Goal: Task Accomplishment & Management: Manage account settings

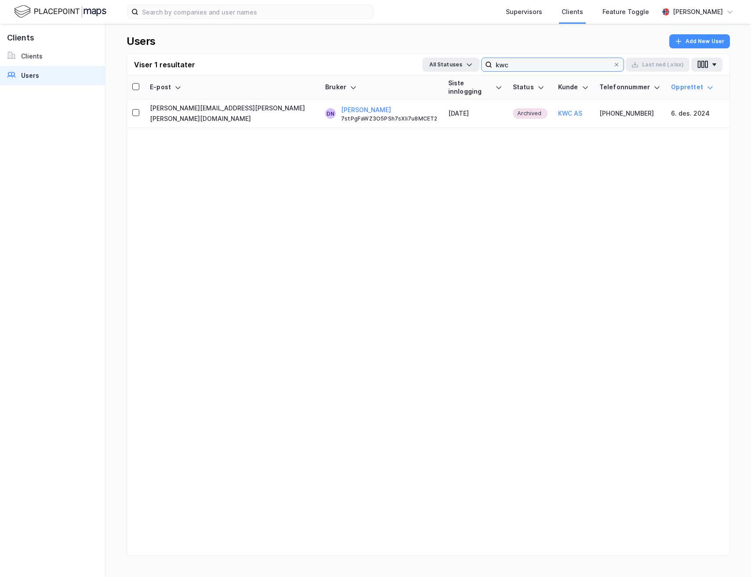
click at [582, 68] on input "kwc" at bounding box center [552, 64] width 121 height 13
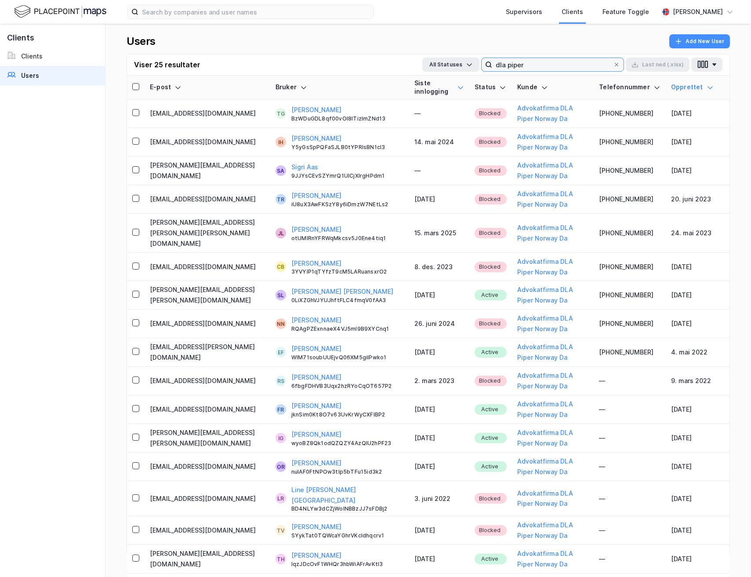
type input "dla piper"
click at [458, 87] on icon at bounding box center [460, 87] width 5 height 3
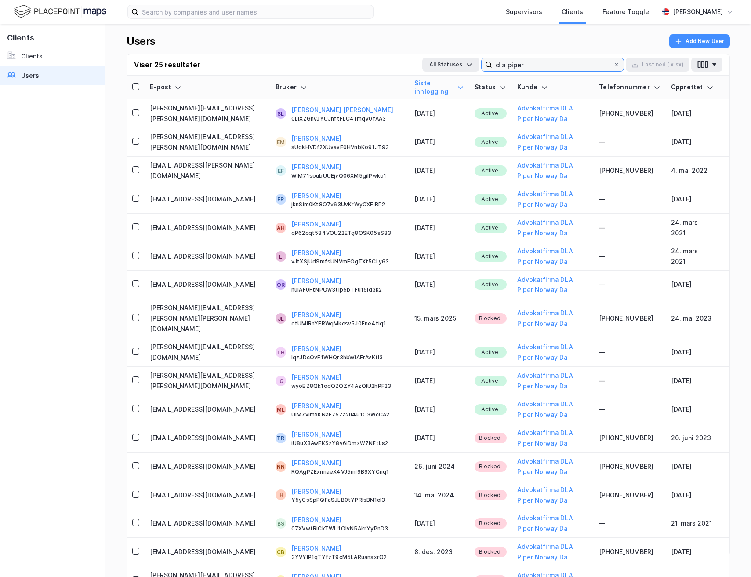
click at [543, 62] on input "dla piper" at bounding box center [552, 64] width 121 height 13
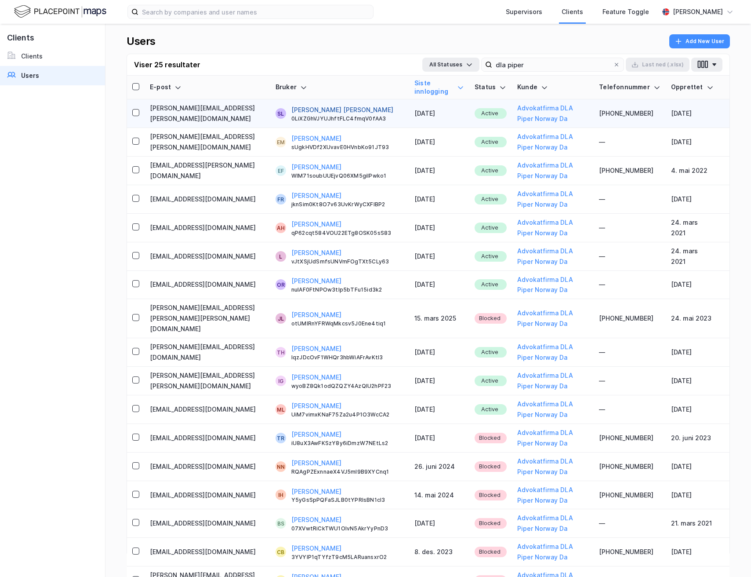
click at [318, 112] on button "[PERSON_NAME] [PERSON_NAME]" at bounding box center [342, 110] width 102 height 11
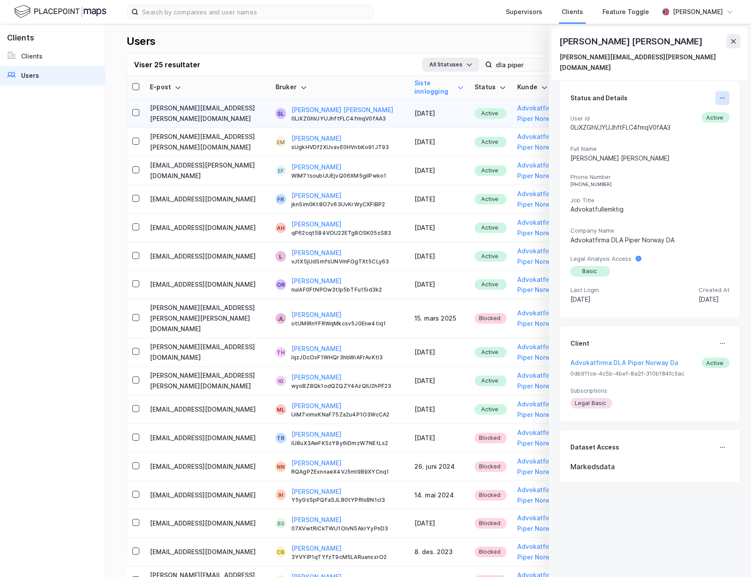
click at [723, 91] on button at bounding box center [723, 98] width 14 height 14
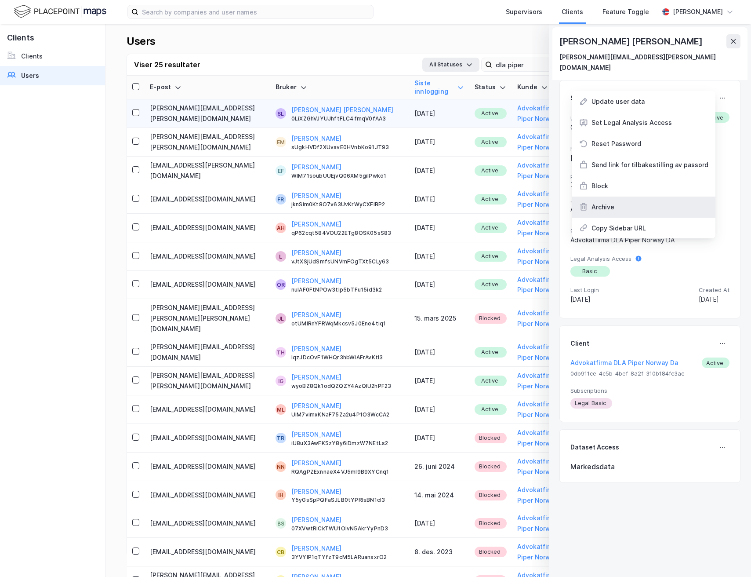
click at [639, 196] on div "Archive" at bounding box center [643, 206] width 143 height 21
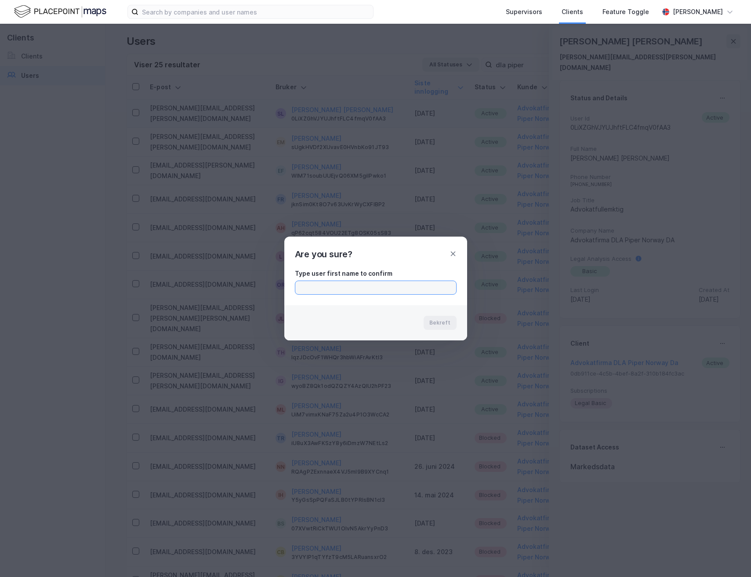
click at [411, 291] on input "text" at bounding box center [375, 287] width 161 height 13
click at [396, 286] on input "[PERSON_NAME]" at bounding box center [375, 287] width 161 height 13
type input "[PERSON_NAME]"
click at [455, 260] on div "Are you sure?" at bounding box center [375, 248] width 183 height 25
click at [453, 254] on icon at bounding box center [453, 253] width 7 height 7
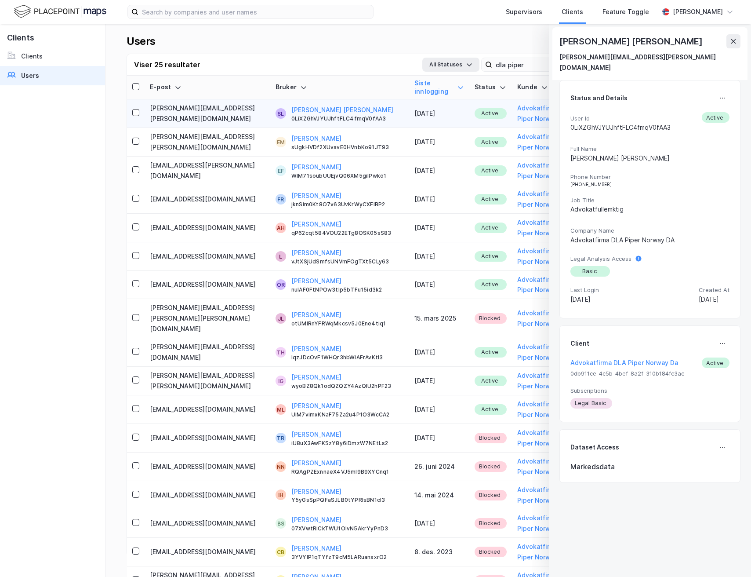
click at [728, 80] on div "Status and Details User Id 0LiXZGhVJYUJhftFLC4fmqV0fAA3 Active Full Name [PERSO…" at bounding box center [650, 199] width 181 height 238
click at [724, 94] on icon at bounding box center [722, 97] width 7 height 7
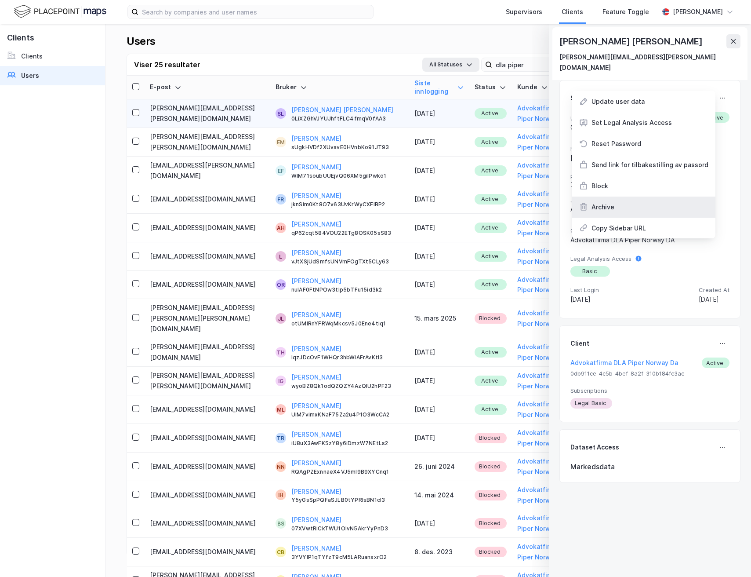
click at [619, 196] on div "Archive" at bounding box center [643, 206] width 143 height 21
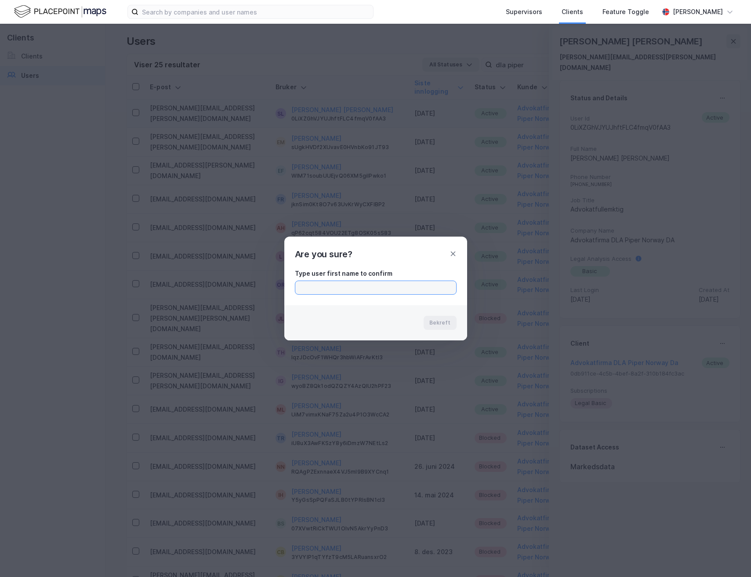
click at [373, 281] on input "text" at bounding box center [375, 287] width 161 height 13
type input "simonlarsen"
click at [454, 258] on div "Are you sure?" at bounding box center [375, 248] width 183 height 25
click at [455, 254] on icon at bounding box center [453, 253] width 7 height 7
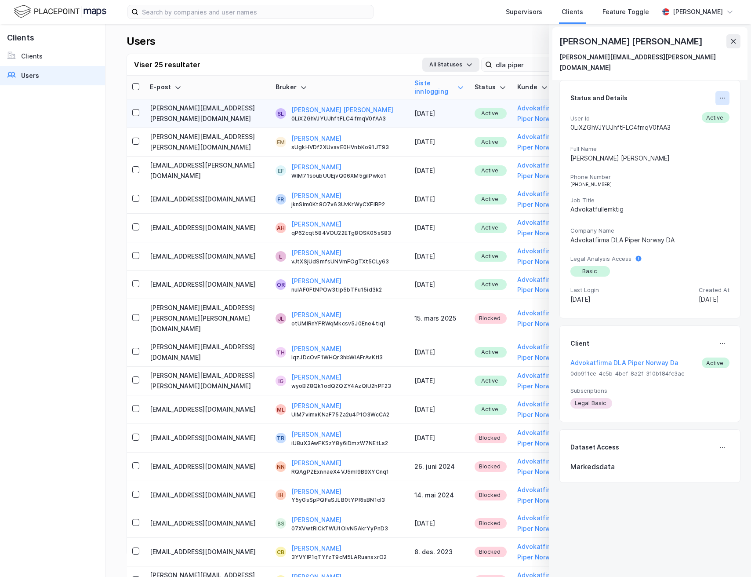
click at [728, 91] on button at bounding box center [723, 98] width 14 height 14
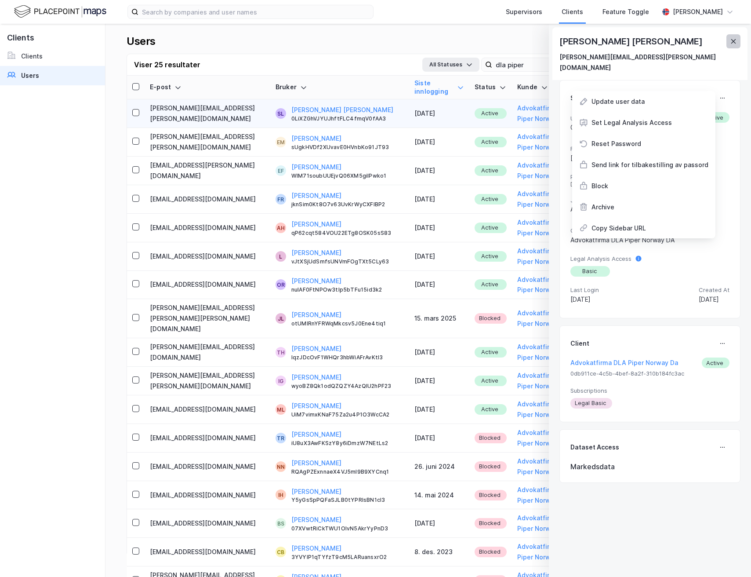
click at [739, 37] on button at bounding box center [734, 41] width 14 height 14
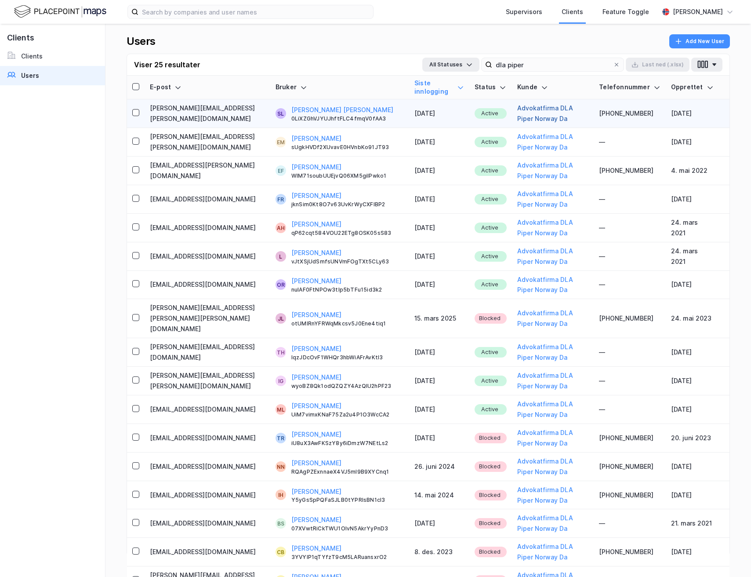
click at [518, 114] on button "Advokatfirma DLA Piper Norway Da" at bounding box center [552, 113] width 71 height 21
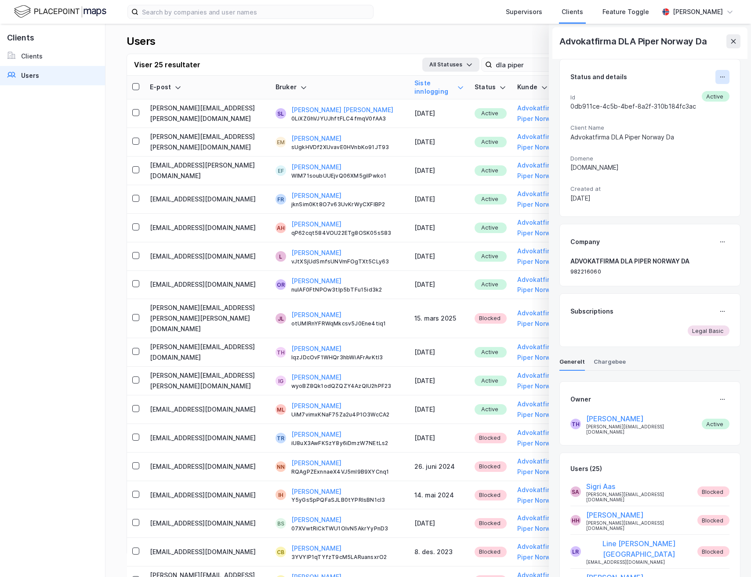
click at [727, 76] on button at bounding box center [723, 77] width 14 height 14
click at [685, 122] on div "Archive" at bounding box center [675, 122] width 81 height 21
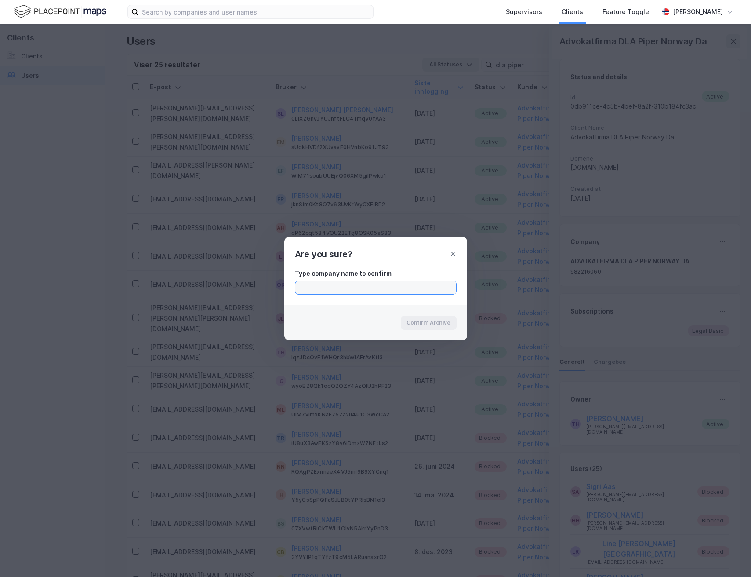
click at [404, 282] on input "text" at bounding box center [375, 287] width 161 height 13
click at [406, 273] on div "Type company name to confirm" at bounding box center [376, 273] width 162 height 11
click at [388, 285] on input "DLA Piper Norway Da" at bounding box center [375, 287] width 161 height 13
type input "DLA Piper Norway Da."
click at [454, 250] on div "Are you sure?" at bounding box center [375, 248] width 183 height 25
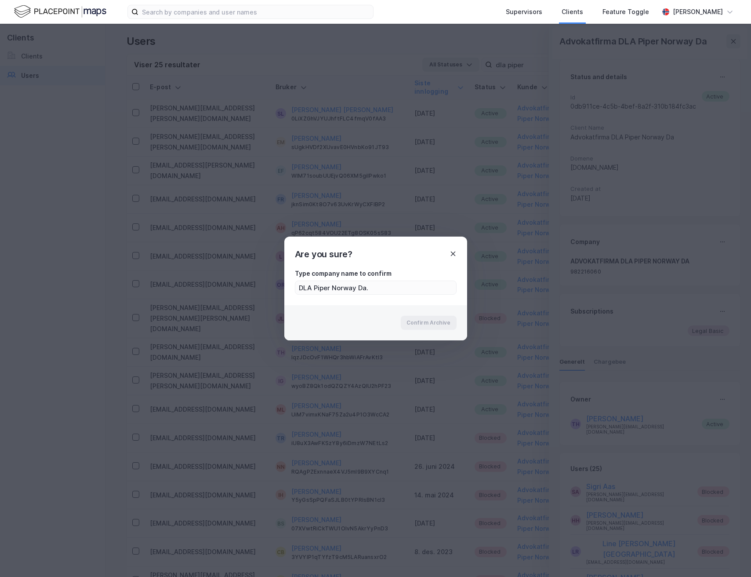
click at [454, 252] on icon at bounding box center [453, 253] width 7 height 7
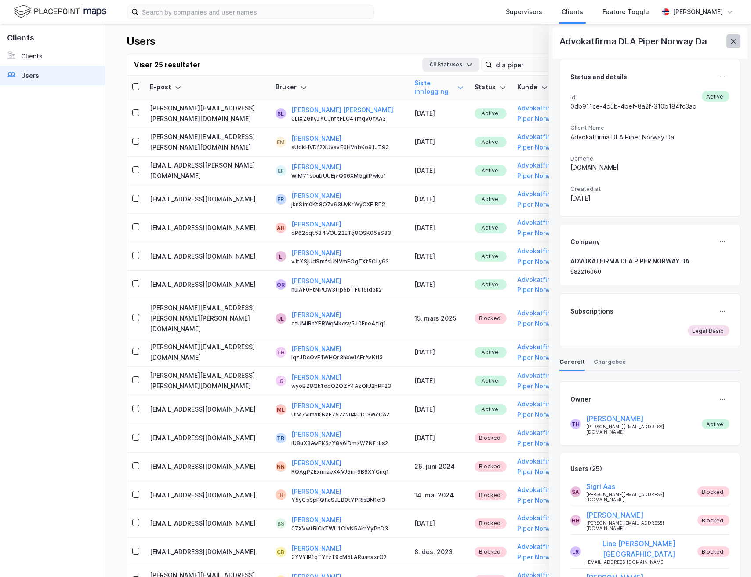
click at [735, 43] on icon at bounding box center [733, 41] width 5 height 4
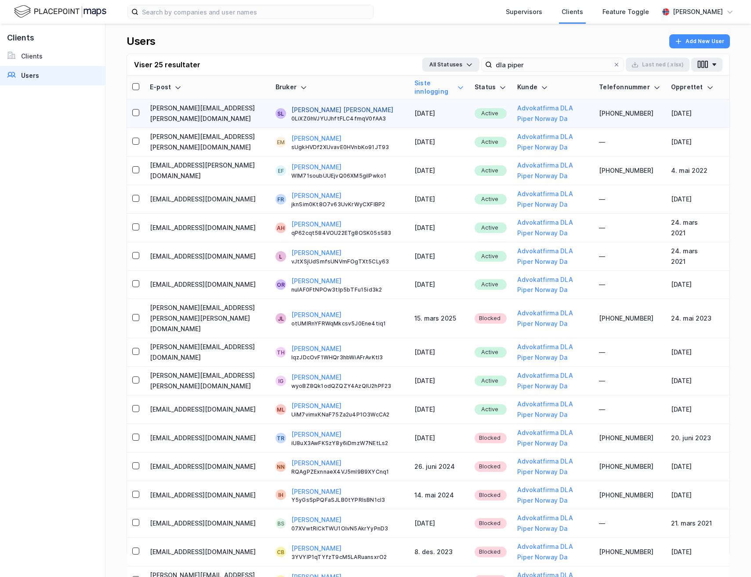
click at [320, 105] on button "[PERSON_NAME] [PERSON_NAME]" at bounding box center [342, 110] width 102 height 11
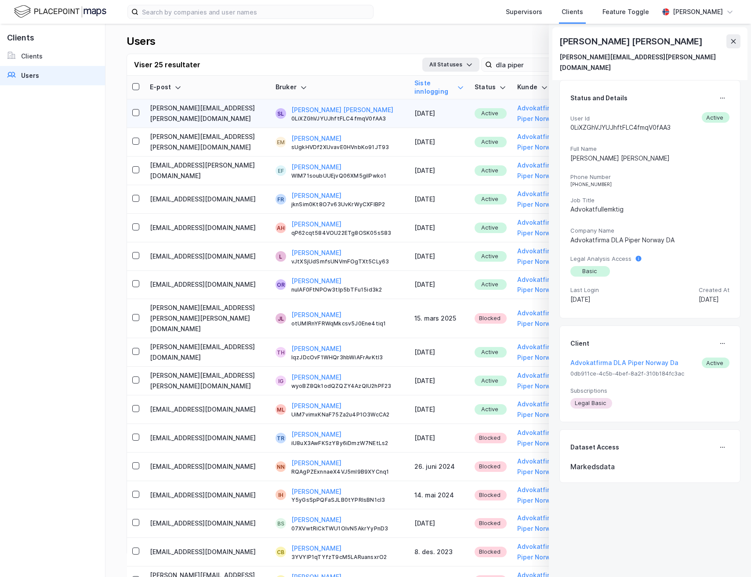
click at [707, 91] on div "Status and Details" at bounding box center [649, 98] width 159 height 14
click at [716, 91] on button at bounding box center [723, 98] width 14 height 14
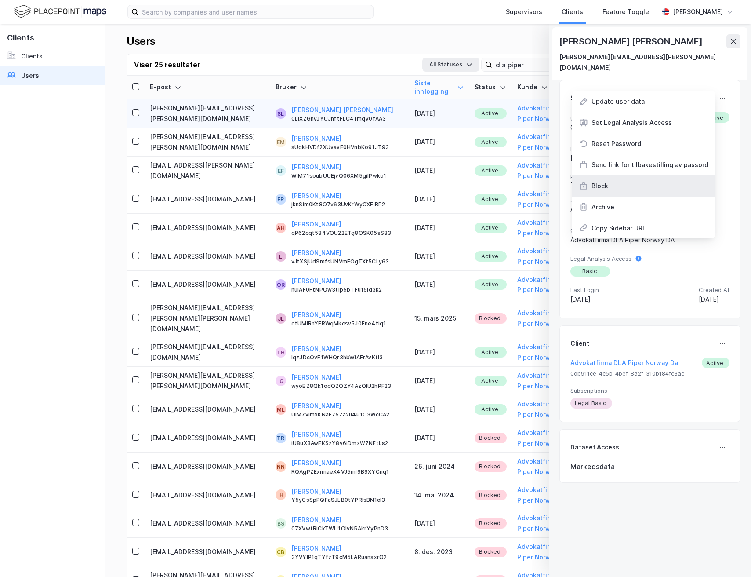
click at [643, 178] on div "Block" at bounding box center [643, 185] width 143 height 21
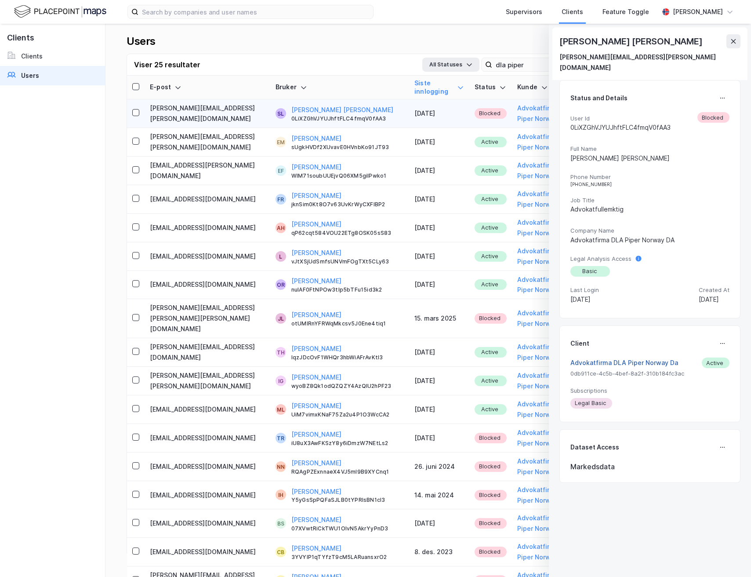
click at [627, 357] on button "Advokatfirma DLA Piper Norway Da" at bounding box center [624, 362] width 108 height 11
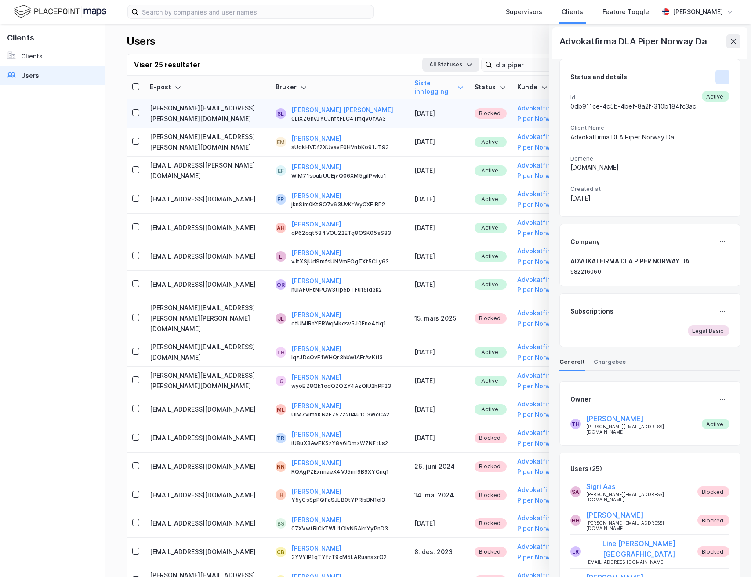
click at [724, 74] on icon at bounding box center [722, 76] width 7 height 7
click at [690, 102] on div "Block" at bounding box center [675, 101] width 81 height 21
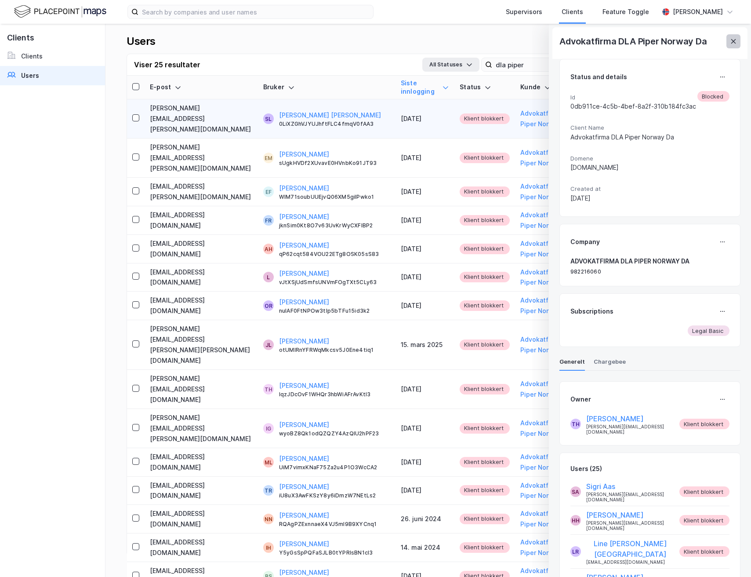
click at [734, 41] on icon at bounding box center [733, 41] width 7 height 7
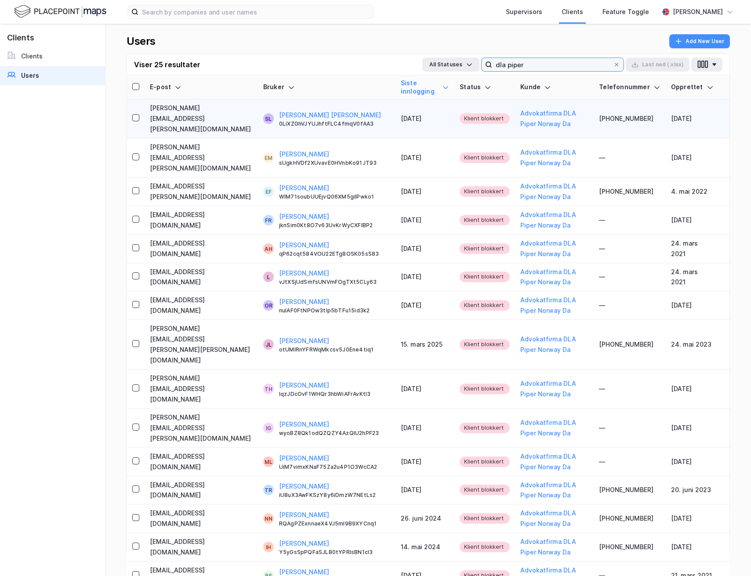
click at [530, 60] on input "dla piper" at bounding box center [552, 64] width 121 height 13
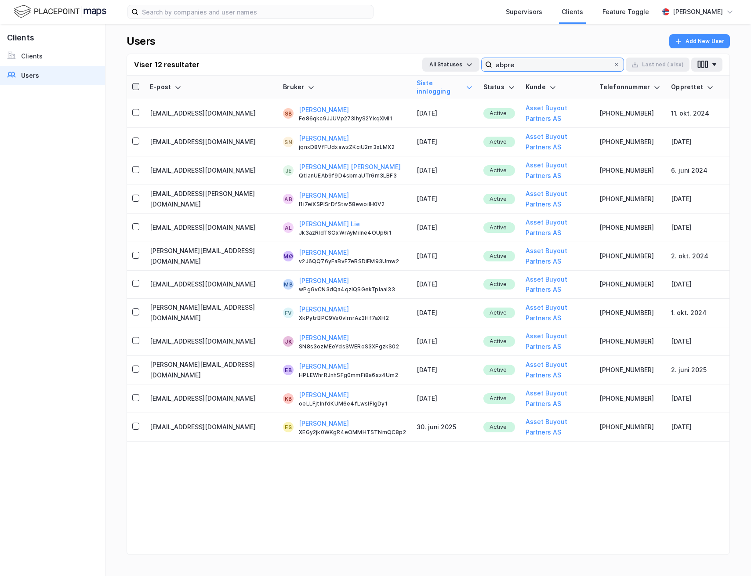
type input "abpre"
click at [137, 84] on icon at bounding box center [136, 87] width 6 height 6
click at [426, 85] on div "Siste innlogging" at bounding box center [445, 87] width 56 height 16
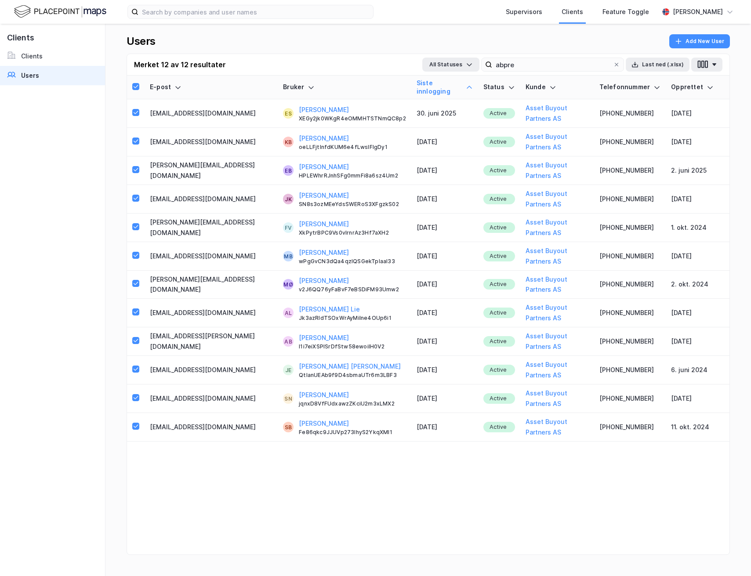
click at [428, 85] on div "Siste innlogging" at bounding box center [445, 87] width 56 height 16
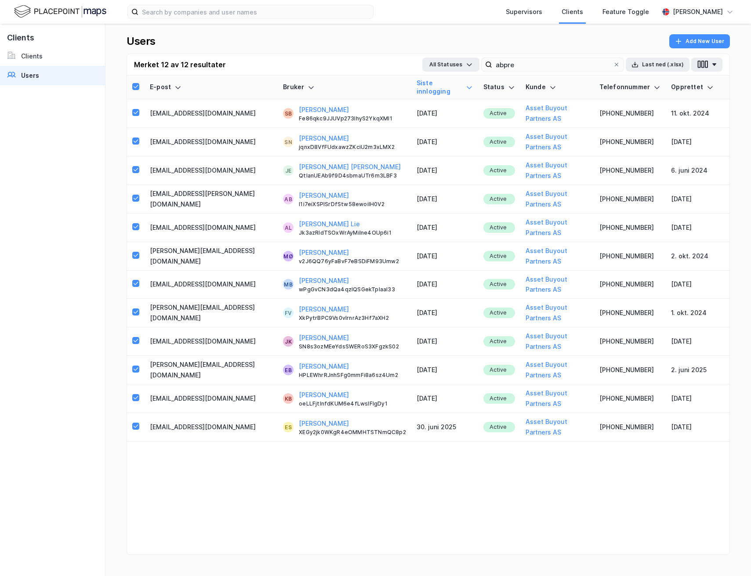
click at [85, 17] on img at bounding box center [60, 11] width 92 height 15
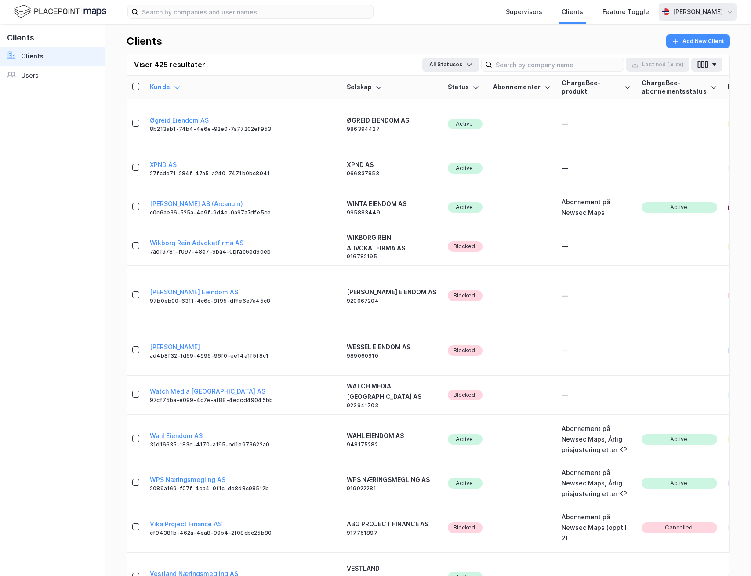
click at [711, 13] on div "[PERSON_NAME]" at bounding box center [698, 12] width 50 height 11
click at [680, 54] on div "Logg ut" at bounding box center [680, 54] width 114 height 21
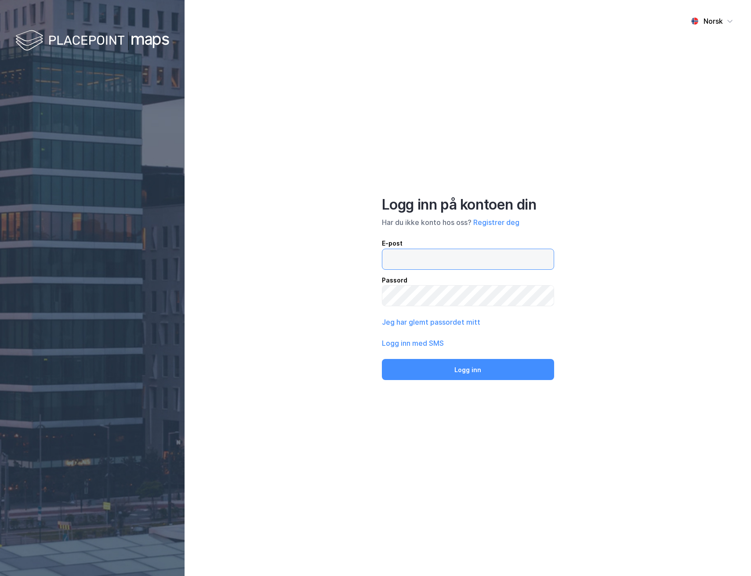
click at [445, 260] on input "email" at bounding box center [467, 259] width 171 height 20
type input "andreas+admin@newsecmaps.com"
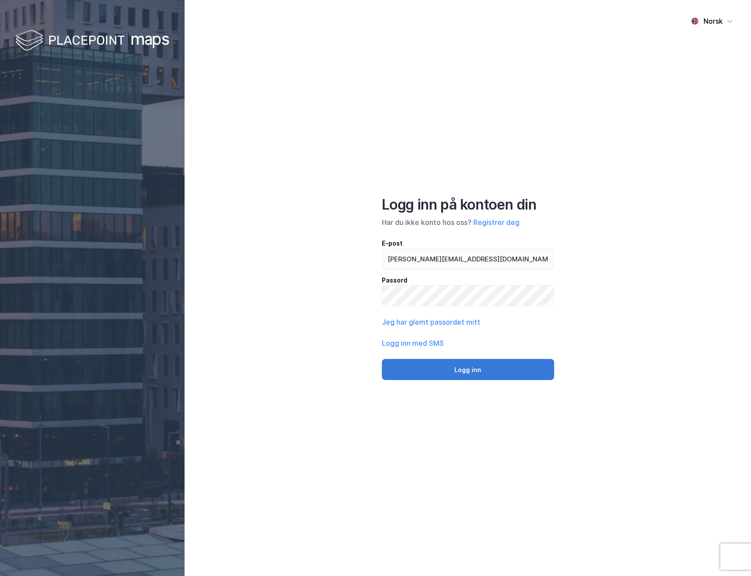
click at [482, 363] on button "Logg inn" at bounding box center [468, 369] width 172 height 21
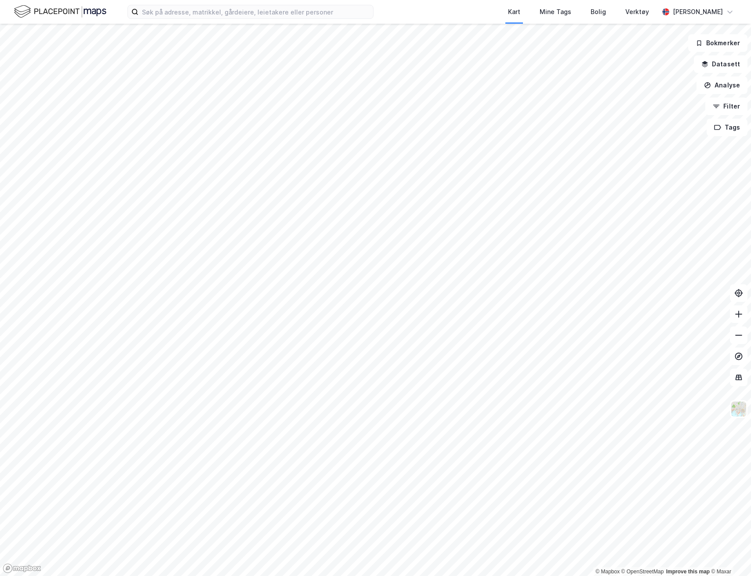
click at [704, 45] on div at bounding box center [375, 288] width 751 height 576
click at [717, 62] on button "Datasett" at bounding box center [721, 64] width 54 height 18
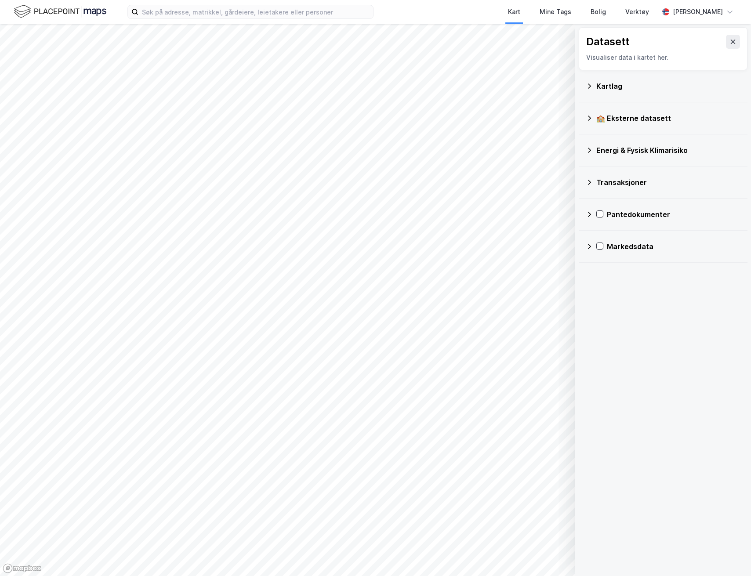
click at [623, 80] on div "Kartlag" at bounding box center [663, 86] width 155 height 21
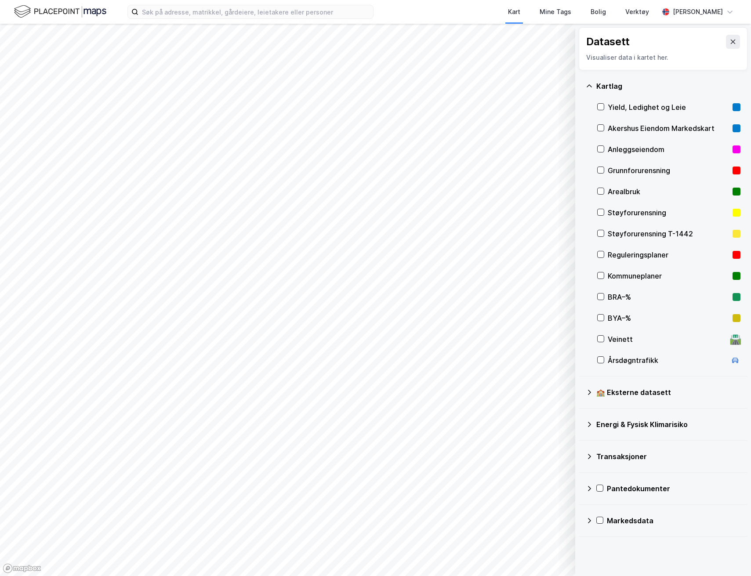
click at [647, 121] on div "Akershus Eiendom Markedskart" at bounding box center [668, 128] width 143 height 21
click at [719, 23] on div "Kart Mine Tags Bolig Verktøy Andreas Vestadmin © Mapbox © OpenStreetMap Improve…" at bounding box center [375, 288] width 751 height 576
click at [718, 14] on div "[PERSON_NAME]" at bounding box center [698, 12] width 50 height 11
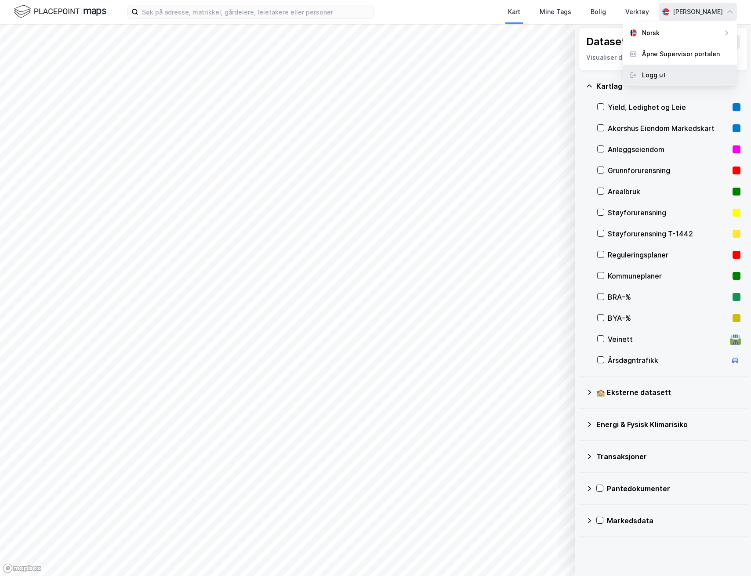
click at [670, 69] on div "Logg ut" at bounding box center [680, 75] width 114 height 21
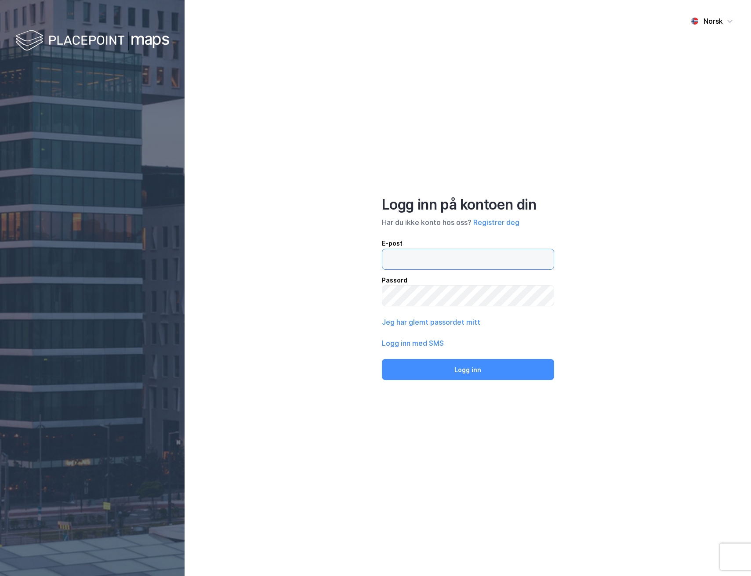
click at [431, 261] on input "email" at bounding box center [467, 259] width 171 height 20
type input "[EMAIL_ADDRESS][DOMAIN_NAME]"
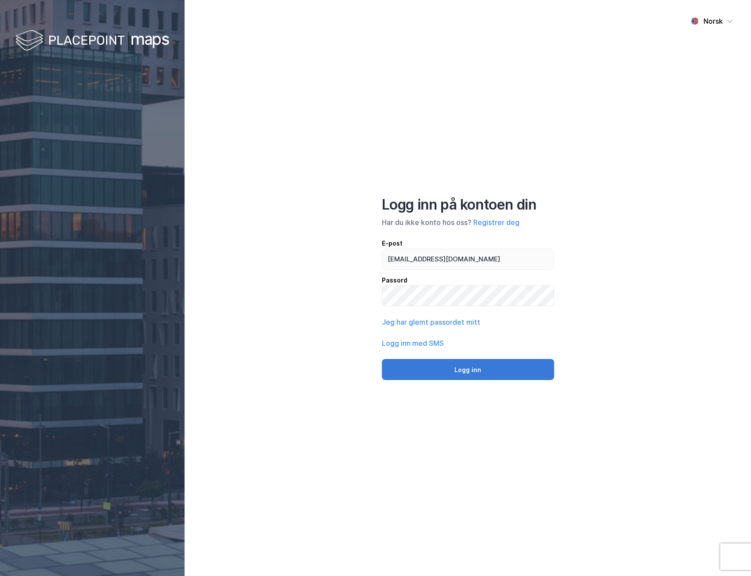
click at [459, 367] on button "Logg inn" at bounding box center [468, 369] width 172 height 21
